Goal: Task Accomplishment & Management: Manage account settings

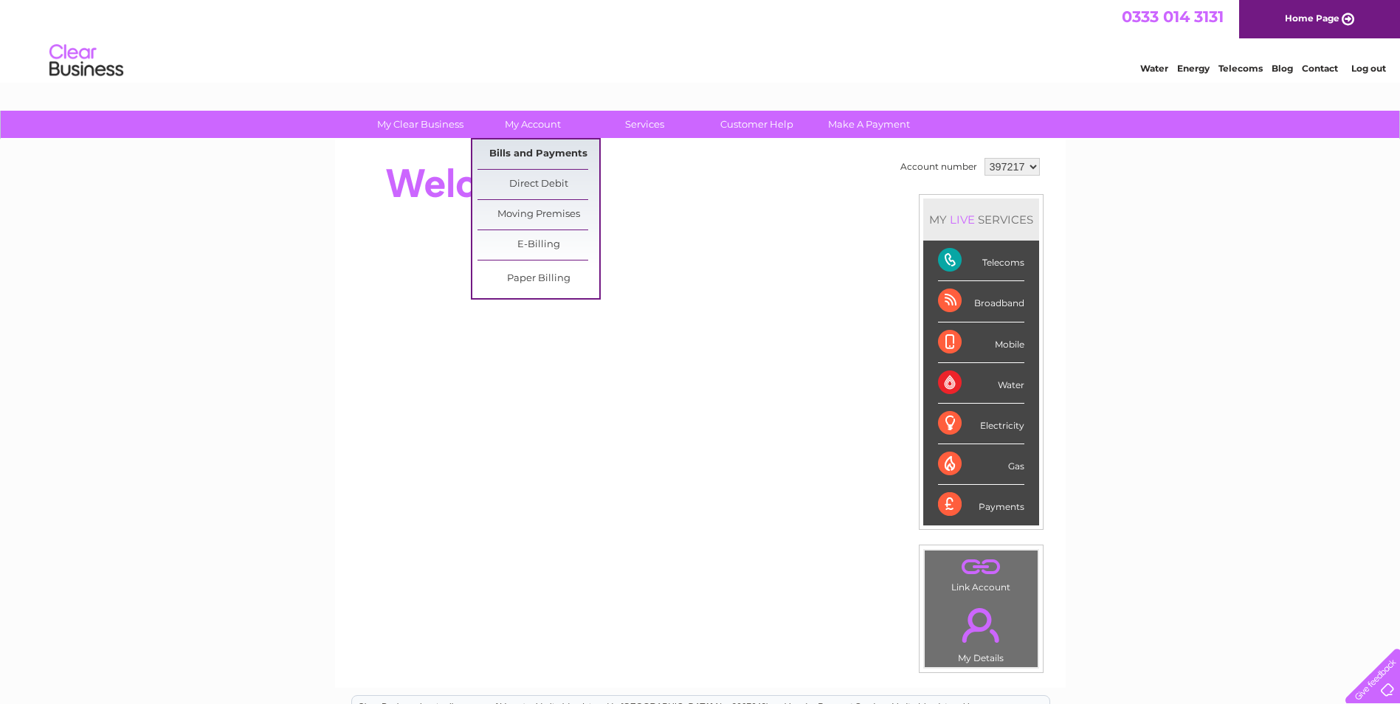
click at [557, 153] on link "Bills and Payments" at bounding box center [538, 154] width 122 height 30
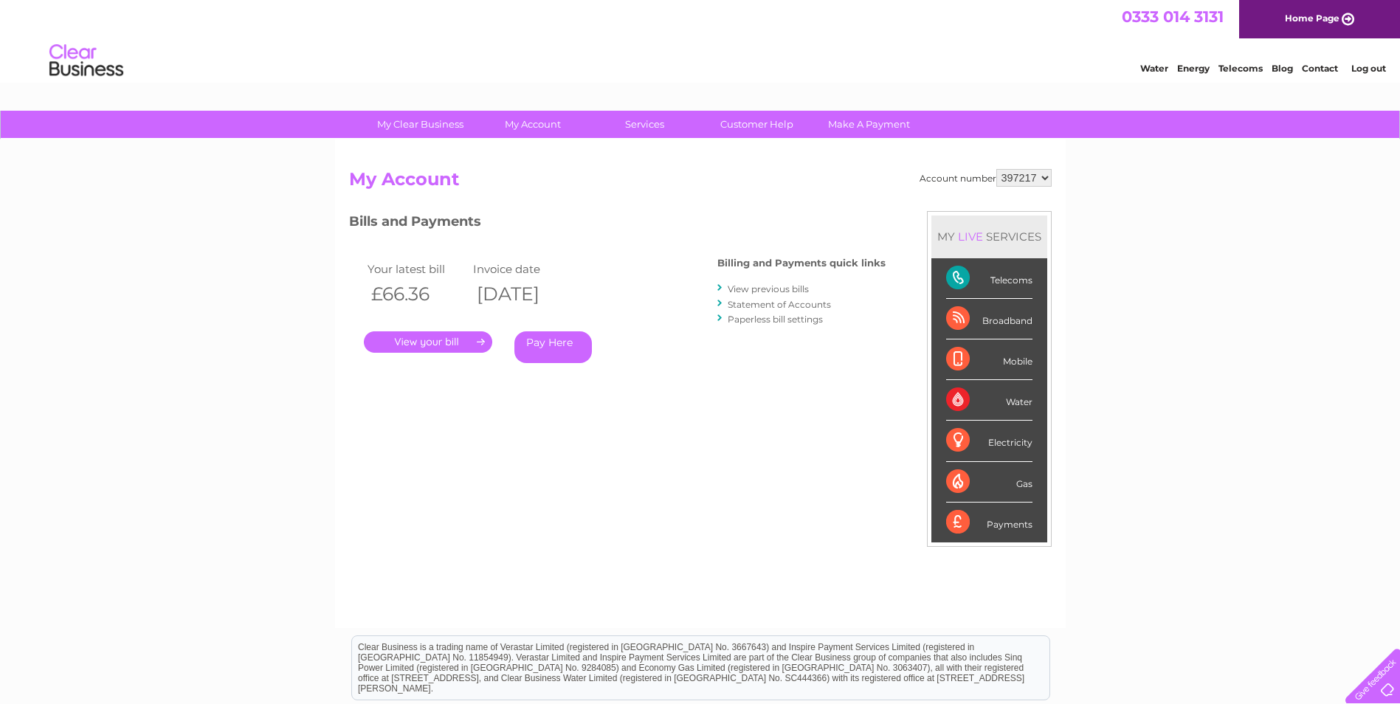
click at [462, 339] on link "." at bounding box center [428, 341] width 128 height 21
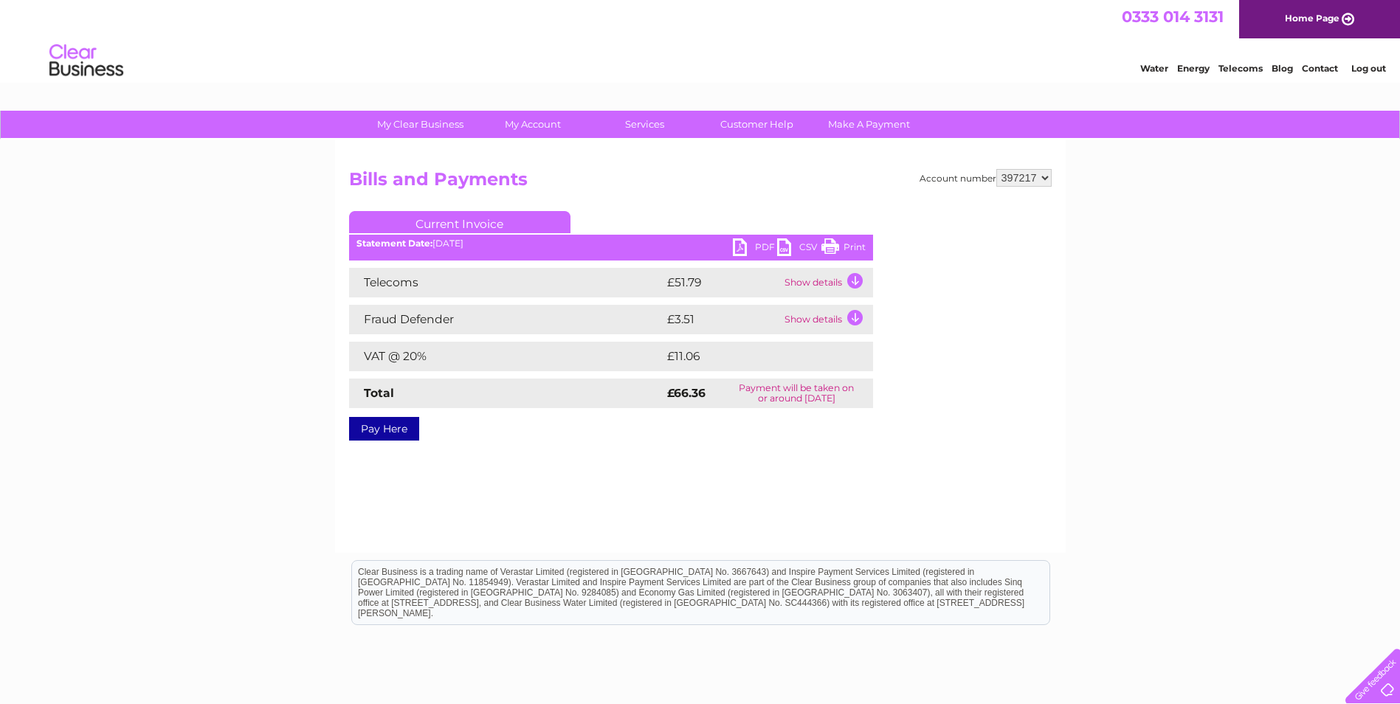
click at [841, 246] on link "Print" at bounding box center [843, 248] width 44 height 21
click at [1356, 68] on link "Log out" at bounding box center [1368, 68] width 35 height 11
